Goal: Transaction & Acquisition: Purchase product/service

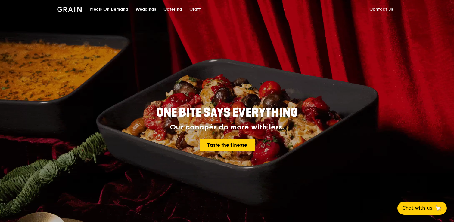
click at [178, 10] on div "Catering" at bounding box center [172, 9] width 19 height 18
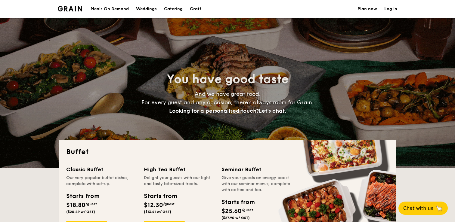
select select
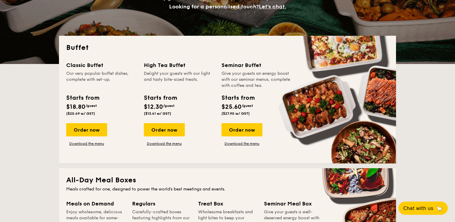
scroll to position [109, 0]
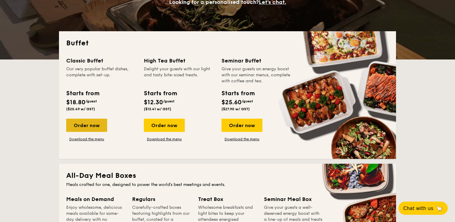
click at [93, 126] on div "Order now" at bounding box center [86, 125] width 41 height 13
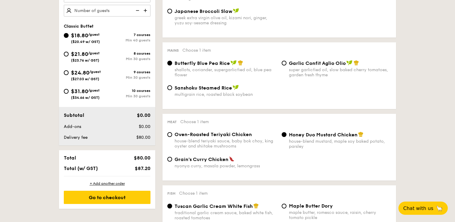
scroll to position [210, 0]
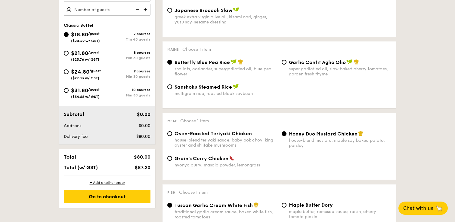
click at [88, 59] on span "($23.76 w/ GST)" at bounding box center [85, 59] width 28 height 4
click at [69, 56] on input "$21.80 /guest ($23.76 w/ GST) 8 courses Min 30 guests" at bounding box center [66, 53] width 5 height 5
radio input "true"
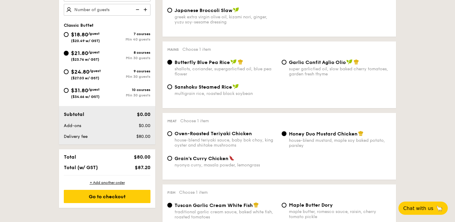
radio input "true"
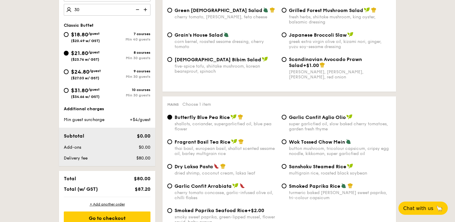
type input "30 guests"
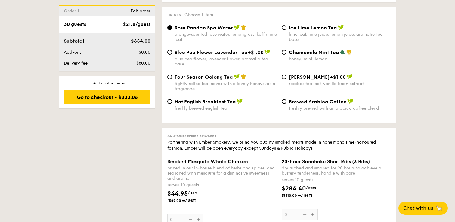
scroll to position [1165, 0]
